Goal: Find specific page/section: Find specific page/section

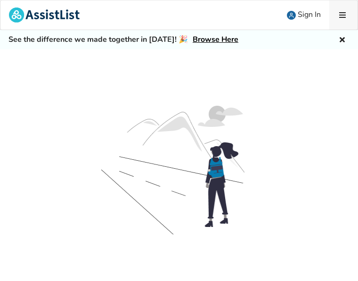
click at [344, 11] on icon at bounding box center [341, 15] width 9 height 8
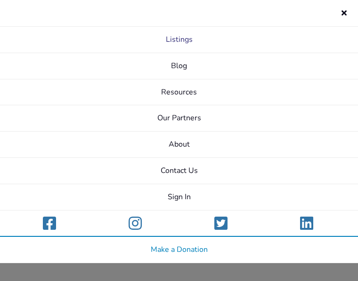
click at [213, 31] on link "Listings" at bounding box center [179, 40] width 358 height 26
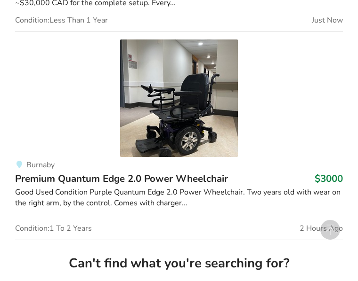
scroll to position [985, 0]
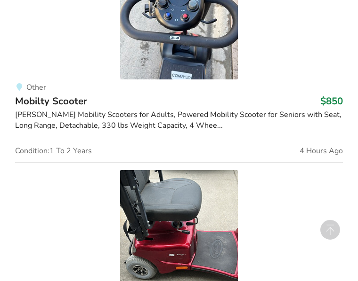
scroll to position [1370, 0]
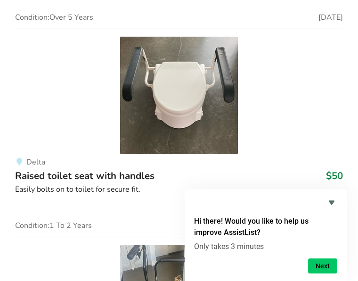
scroll to position [3962, 0]
